Goal: Information Seeking & Learning: Learn about a topic

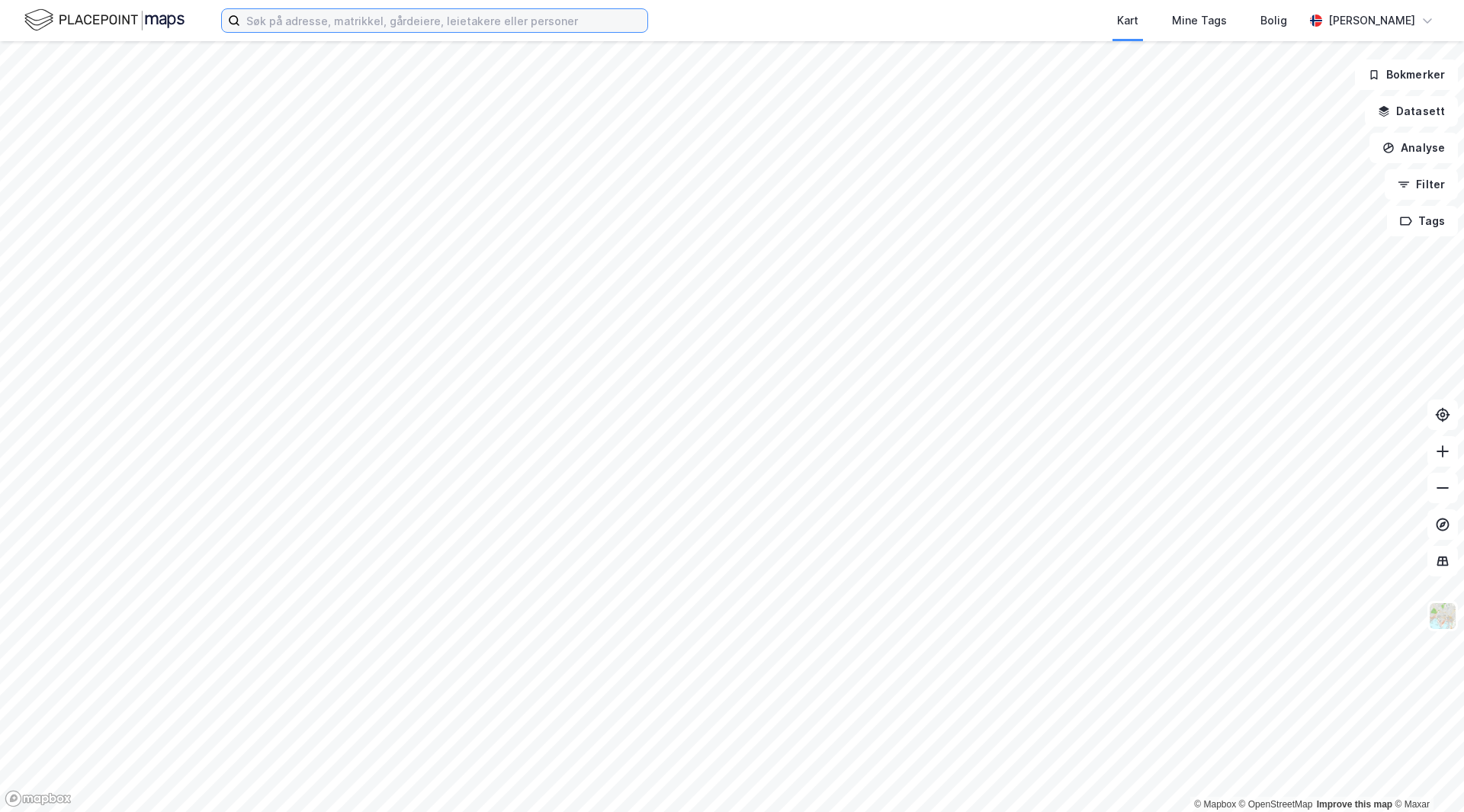
click at [359, 20] on input at bounding box center [444, 21] width 407 height 23
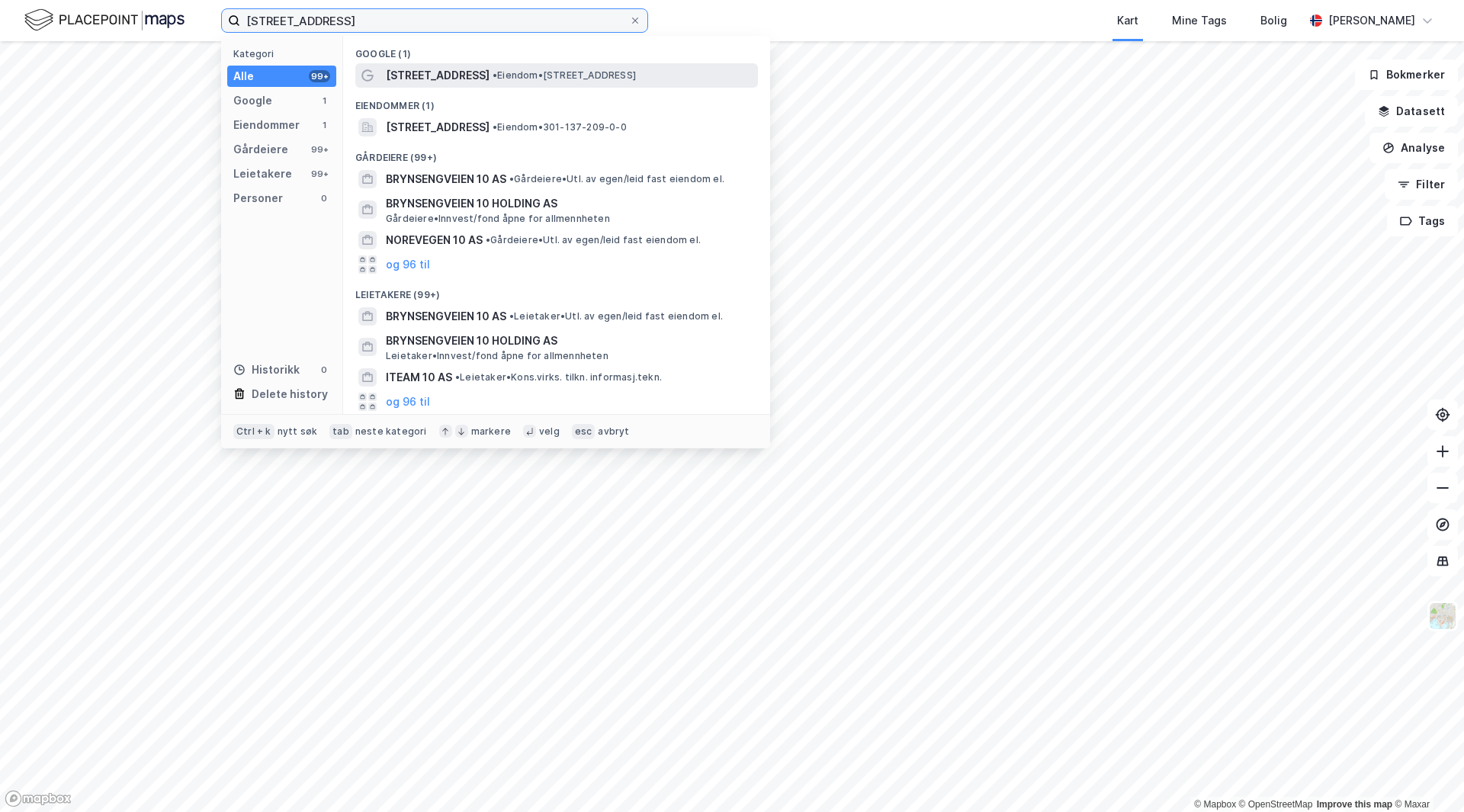
type input "[STREET_ADDRESS]"
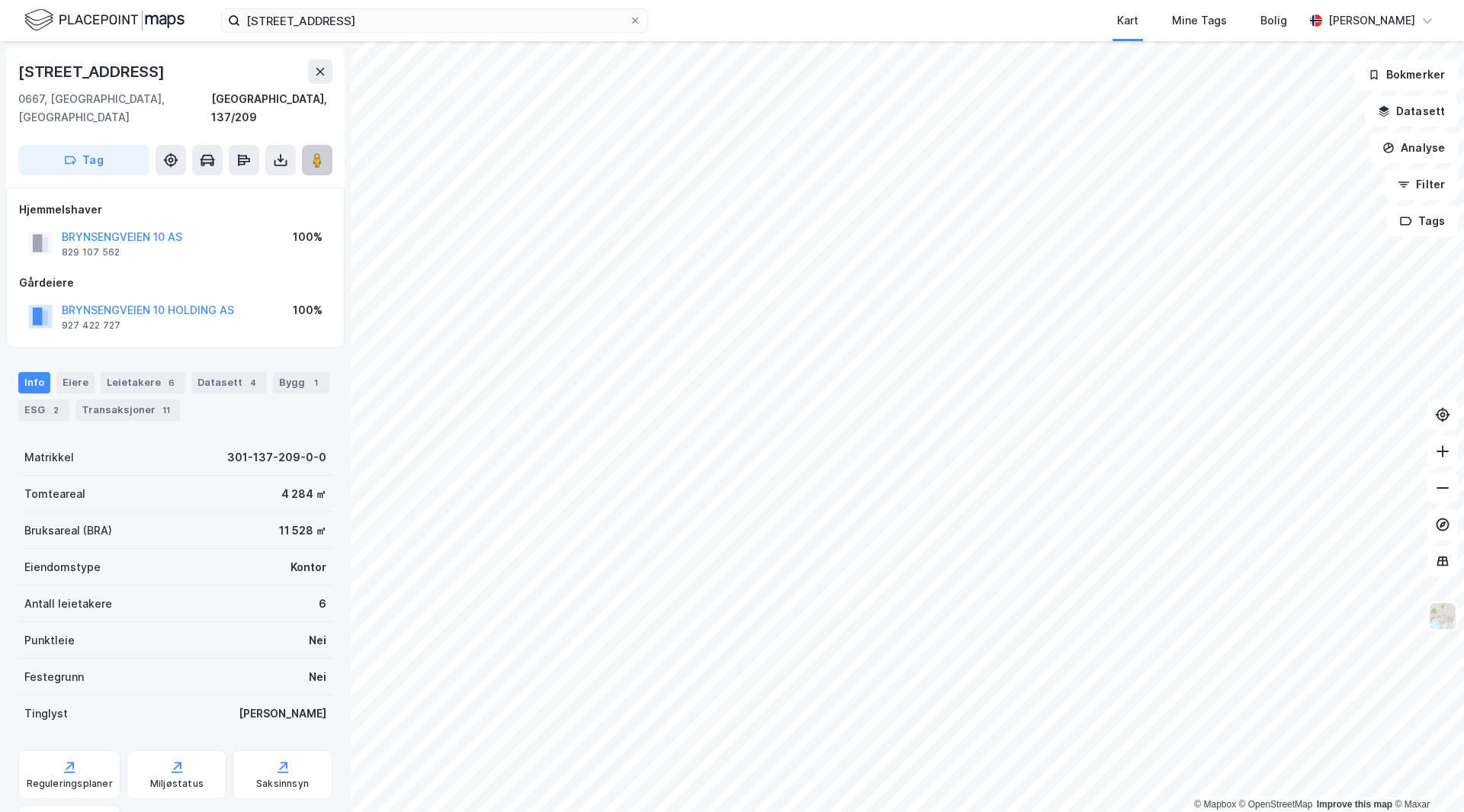
click at [623, 227] on div "© Mapbox © OpenStreetMap Improve this map © Maxar [STREET_ADDRESS], 137/209 Tag…" at bounding box center [732, 426] width 1464 height 771
click at [830, 236] on div "© Mapbox © OpenStreetMap Improve this map © Maxar [STREET_ADDRESS], 137/209 Tag…" at bounding box center [732, 426] width 1464 height 771
click at [868, 375] on div "© Mapbox © OpenStreetMap Improve this map © Maxar [STREET_ADDRESS], 137/209 Tag…" at bounding box center [732, 426] width 1464 height 771
click at [865, 262] on div "© Mapbox © OpenStreetMap Improve this map © Maxar [STREET_ADDRESS], 137/209 Tag…" at bounding box center [732, 426] width 1464 height 771
click at [936, 328] on div "© Mapbox © OpenStreetMap Improve this map © Maxar [STREET_ADDRESS], 137/209 Tag…" at bounding box center [732, 426] width 1464 height 771
